Goal: Entertainment & Leisure: Consume media (video, audio)

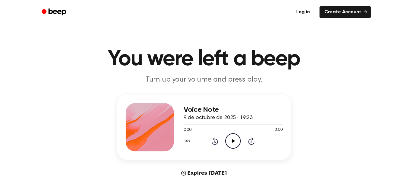
click at [232, 144] on icon "Play Audio" at bounding box center [232, 140] width 15 height 15
click at [232, 144] on icon "Pause Audio" at bounding box center [232, 140] width 15 height 15
click at [228, 138] on icon "Play Audio" at bounding box center [232, 140] width 15 height 15
click at [232, 140] on icon at bounding box center [232, 141] width 3 height 4
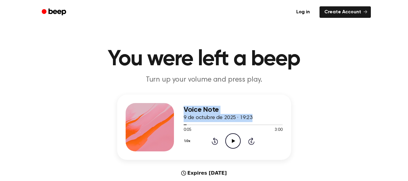
drag, startPoint x: 184, startPoint y: 124, endPoint x: 168, endPoint y: 124, distance: 16.6
click at [168, 124] on div "Voice Note 9 de octubre de 2025 · 19:23 0:05 3:00 Your browser does not support…" at bounding box center [204, 126] width 174 height 65
click at [184, 126] on span at bounding box center [184, 124] width 5 height 5
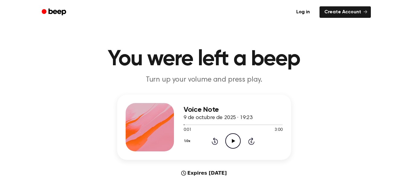
click at [235, 141] on icon "Play Audio" at bounding box center [232, 140] width 15 height 15
click at [189, 126] on span at bounding box center [190, 124] width 5 height 5
click at [236, 143] on icon "Pause Audio" at bounding box center [232, 140] width 15 height 15
click at [188, 126] on div at bounding box center [233, 124] width 99 height 5
click at [230, 140] on icon "Play Audio" at bounding box center [232, 140] width 15 height 15
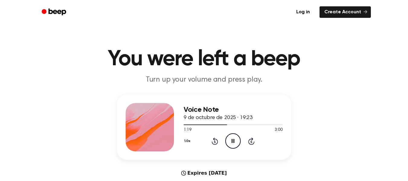
click at [230, 140] on icon "Pause Audio" at bounding box center [232, 140] width 15 height 15
click at [231, 142] on icon "Play Audio" at bounding box center [232, 140] width 15 height 15
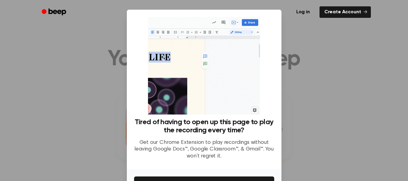
click at [289, 105] on div at bounding box center [204, 90] width 408 height 181
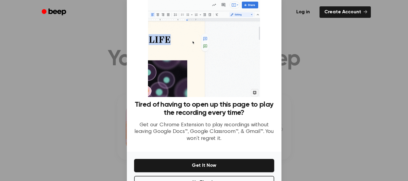
scroll to position [39, 0]
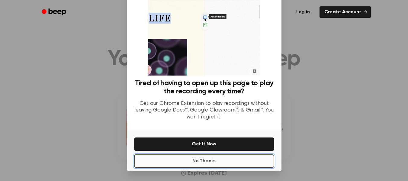
click at [211, 160] on button "No Thanks" at bounding box center [204, 160] width 140 height 13
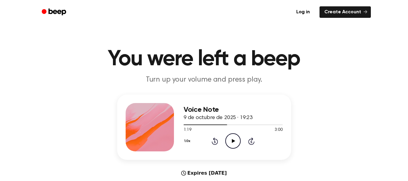
click at [231, 146] on icon "Play Audio" at bounding box center [232, 140] width 15 height 15
click at [231, 137] on icon "Play Audio" at bounding box center [232, 140] width 15 height 15
